Goal: Transaction & Acquisition: Subscribe to service/newsletter

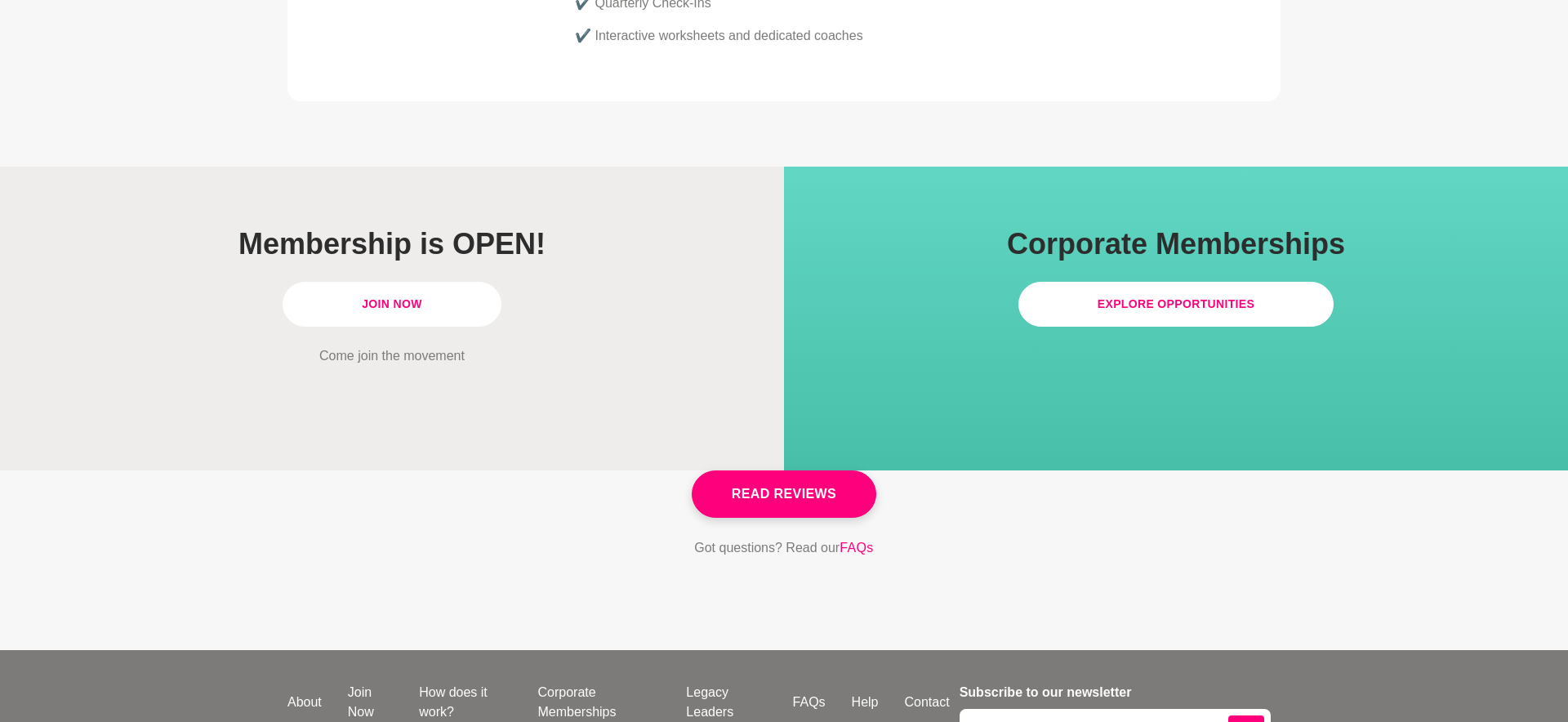
scroll to position [4605, 0]
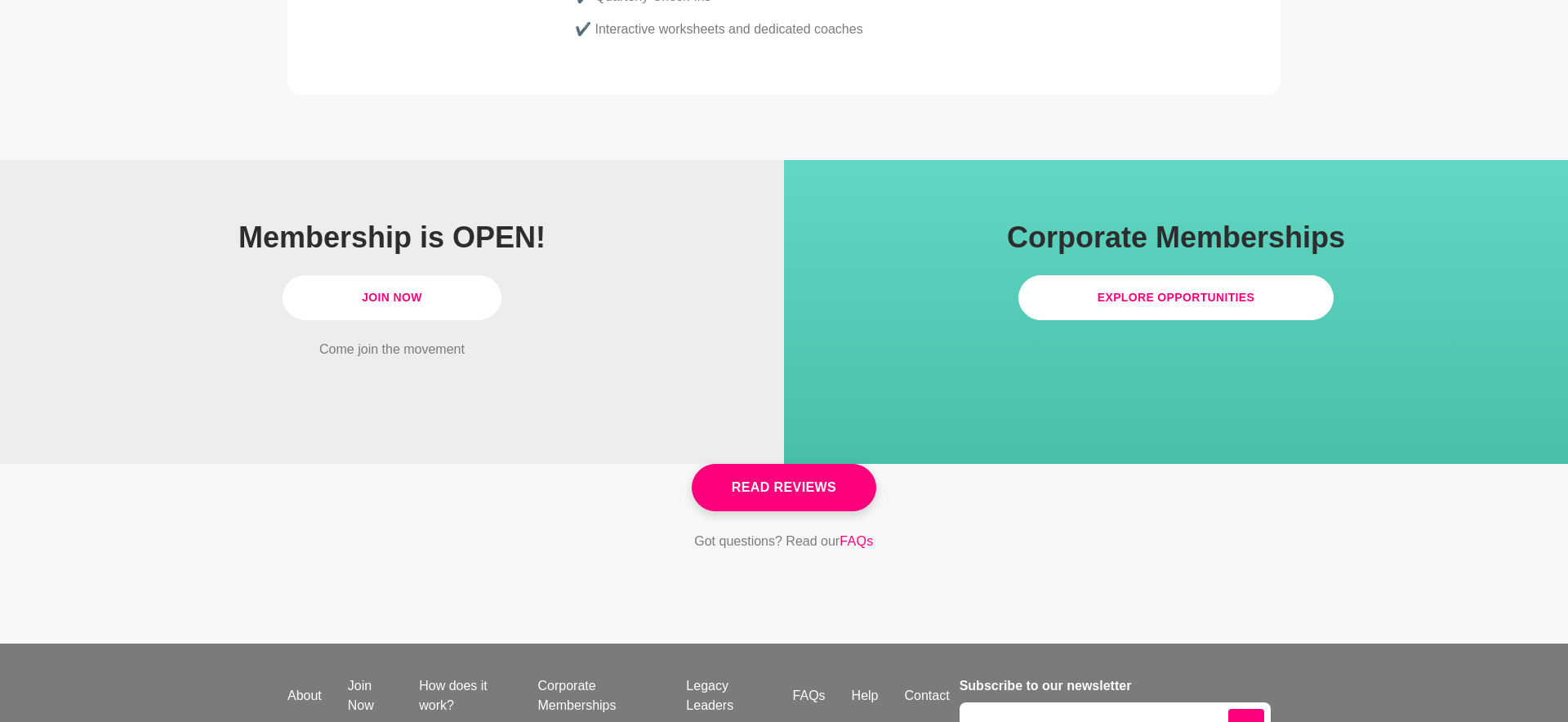
click at [409, 275] on link "Join Now" at bounding box center [392, 297] width 219 height 45
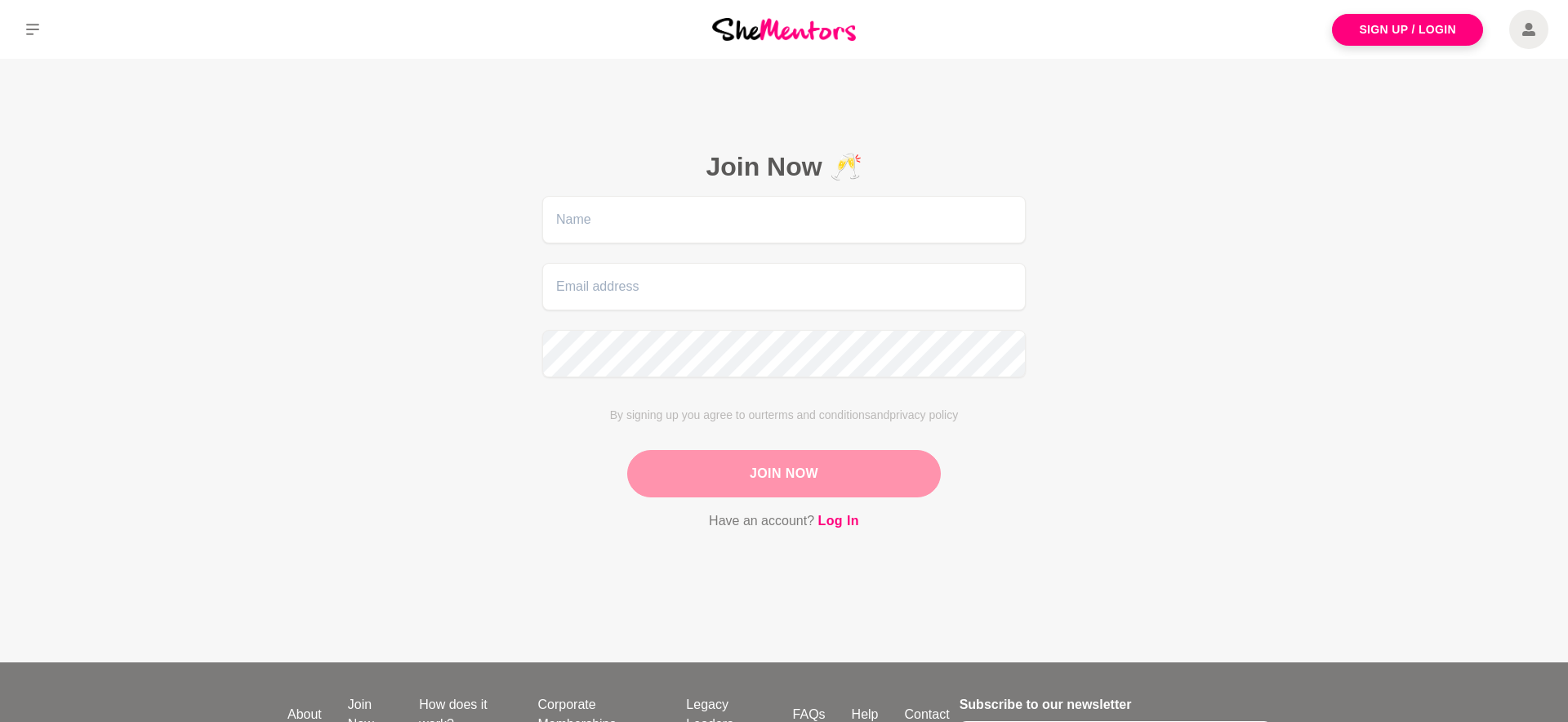
click at [351, 317] on main "Join Now 🥂 By signing up you agree to our terms and conditions and privacy poli…" at bounding box center [784, 361] width 1568 height 604
click at [28, 21] on button at bounding box center [33, 30] width 66 height 59
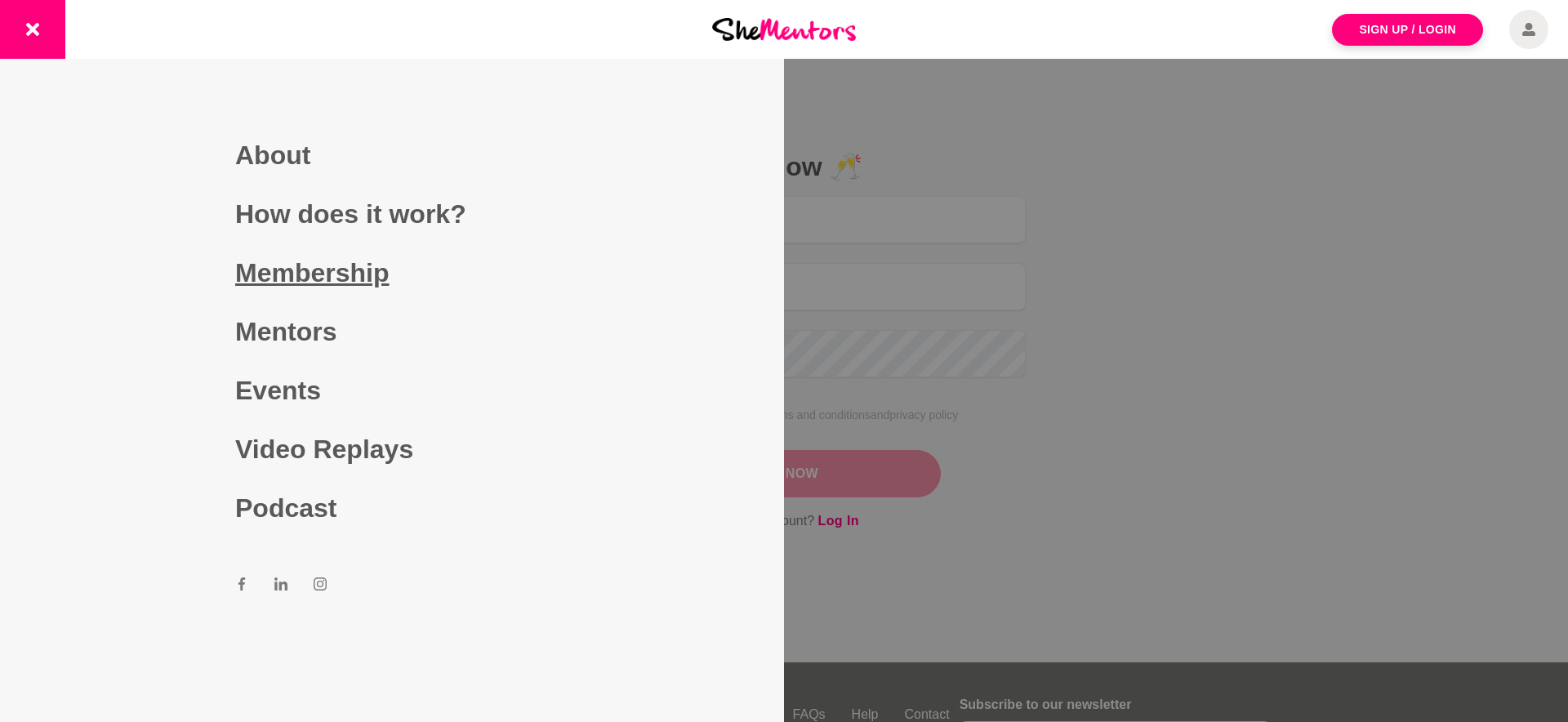
click at [323, 270] on link "Membership" at bounding box center [392, 273] width 314 height 59
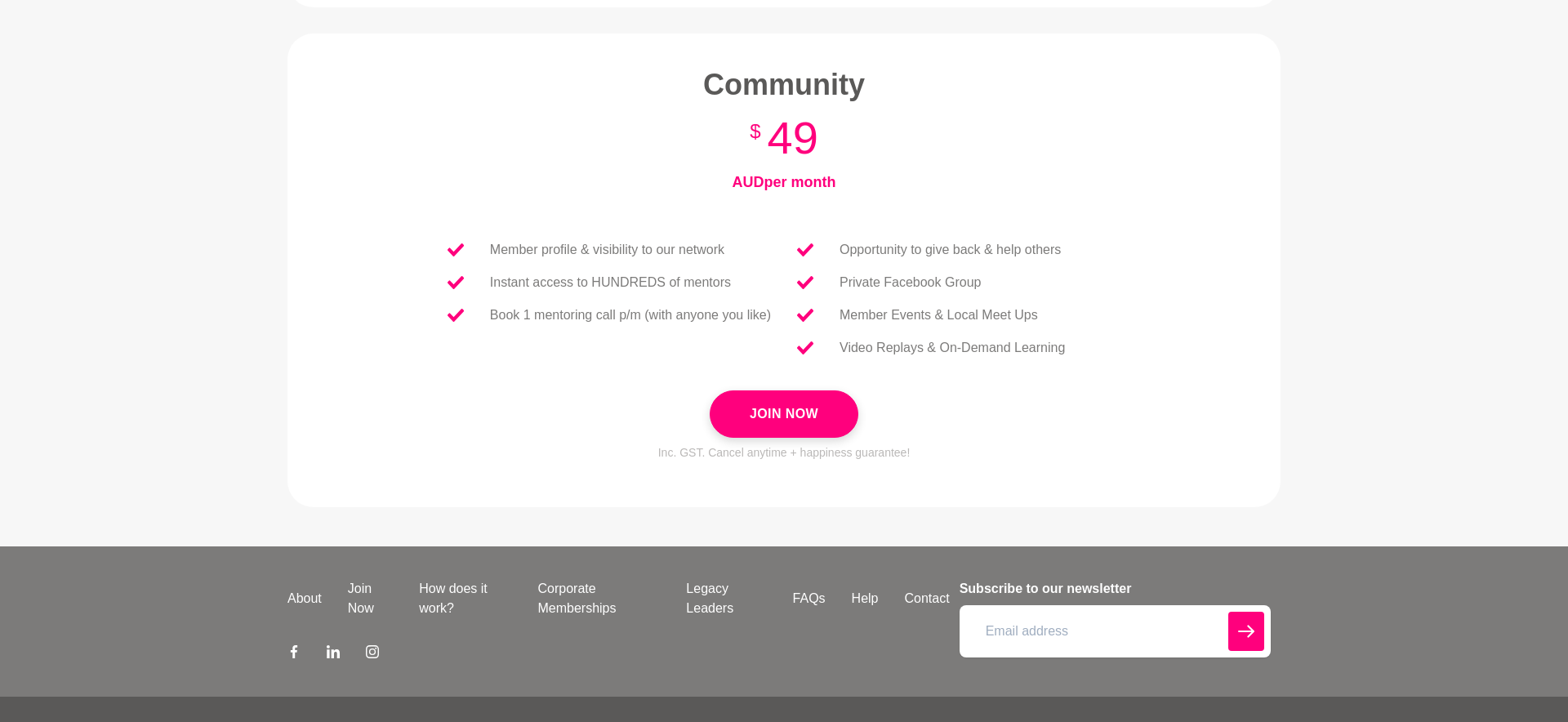
scroll to position [643, 0]
